Goal: Information Seeking & Learning: Learn about a topic

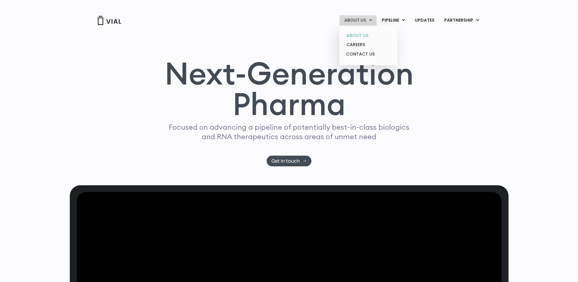
click at [360, 33] on link "ABOUT US" at bounding box center [368, 35] width 53 height 9
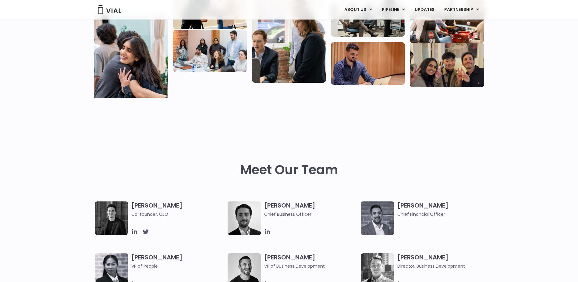
scroll to position [152, 0]
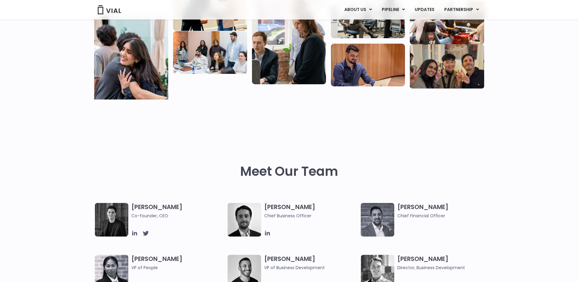
click at [139, 207] on h3 "Simon Burns Co-founder, CEO" at bounding box center [178, 211] width 94 height 16
click at [104, 219] on img at bounding box center [112, 220] width 34 height 34
click at [137, 233] on icon at bounding box center [134, 232] width 5 height 5
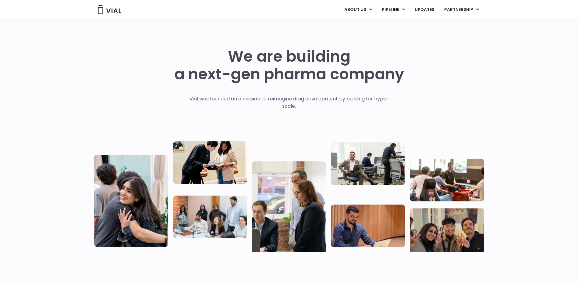
scroll to position [0, 0]
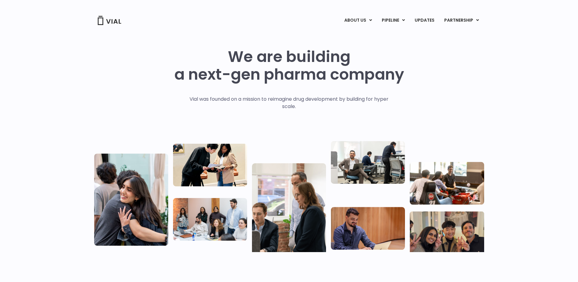
click at [109, 20] on img at bounding box center [109, 20] width 24 height 9
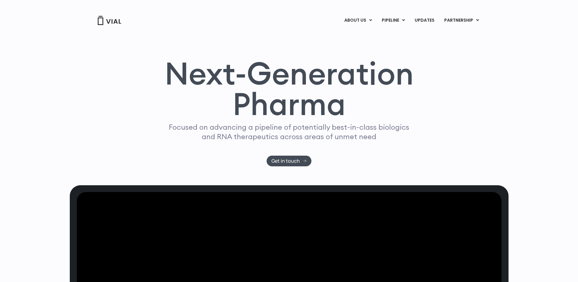
drag, startPoint x: 98, startPoint y: 130, endPoint x: 89, endPoint y: 45, distance: 85.5
click at [98, 130] on div "Next-Generation Pharma Focused on advancing a pipeline of potentially best-in-c…" at bounding box center [289, 112] width 390 height 108
click at [474, 21] on link "PARTNERSHIP" at bounding box center [462, 20] width 45 height 10
click at [366, 37] on link "ABOUT US" at bounding box center [368, 35] width 53 height 9
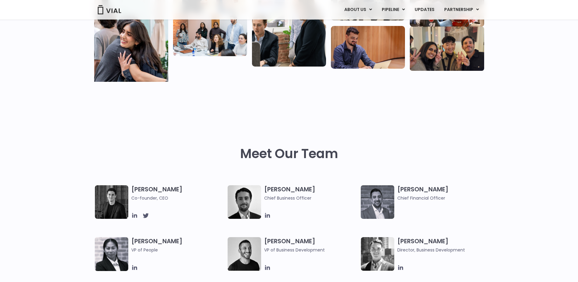
scroll to position [183, 0]
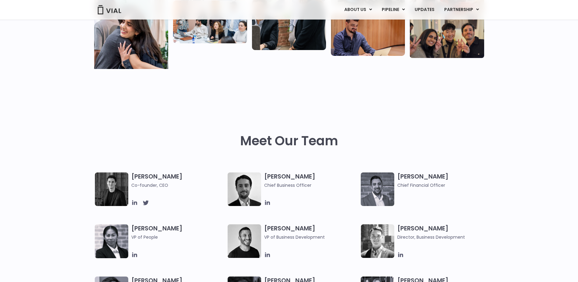
drag, startPoint x: 37, startPoint y: 170, endPoint x: 40, endPoint y: 168, distance: 3.3
click at [37, 169] on div "Meet Our Team" at bounding box center [289, 129] width 578 height 86
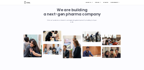
scroll to position [0, 0]
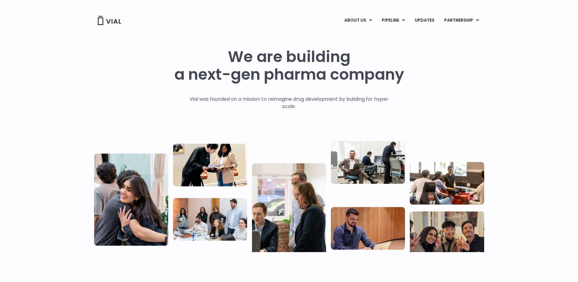
click at [374, 157] on img at bounding box center [368, 162] width 74 height 43
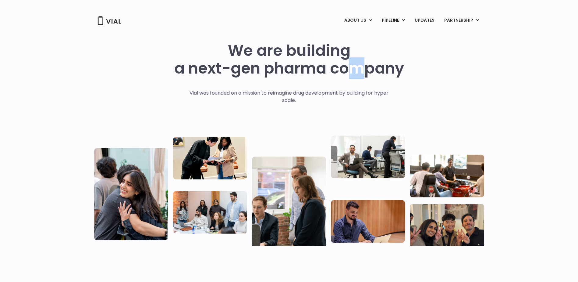
click at [355, 77] on h1 "We are building a next-gen pharma company" at bounding box center [289, 59] width 230 height 35
click at [350, 99] on p "Vial was founded on a mission to reimagine drug development by building for hyp…" at bounding box center [289, 96] width 212 height 15
